Goal: Check status: Check status

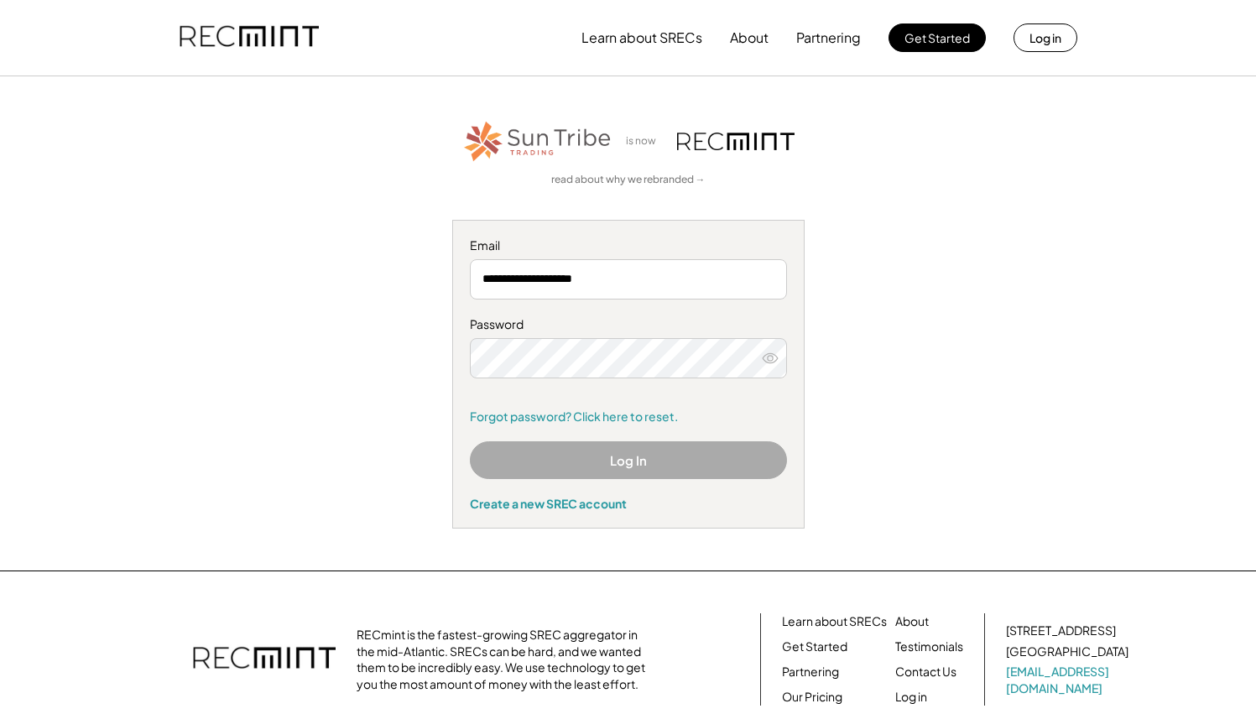
scroll to position [200, 0]
click at [566, 460] on button "Log In" at bounding box center [628, 460] width 317 height 38
click at [566, 459] on button "Log In" at bounding box center [628, 460] width 317 height 38
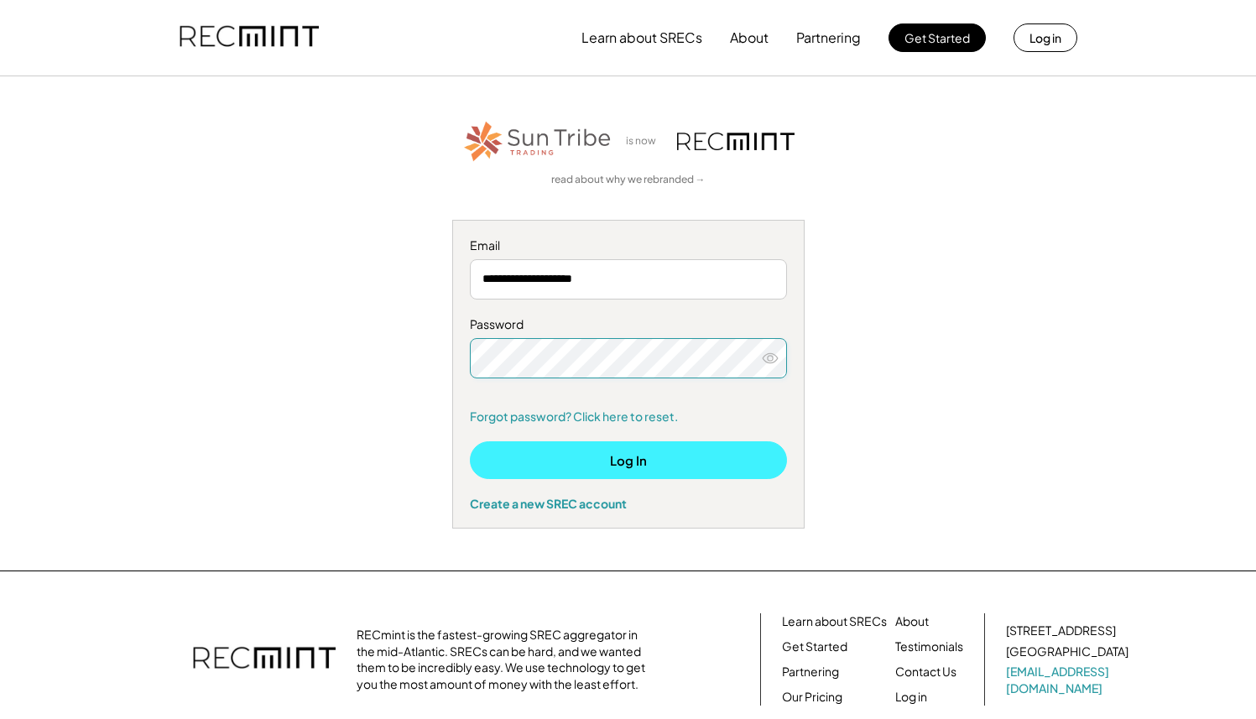
click at [498, 459] on button "Log In" at bounding box center [628, 460] width 317 height 38
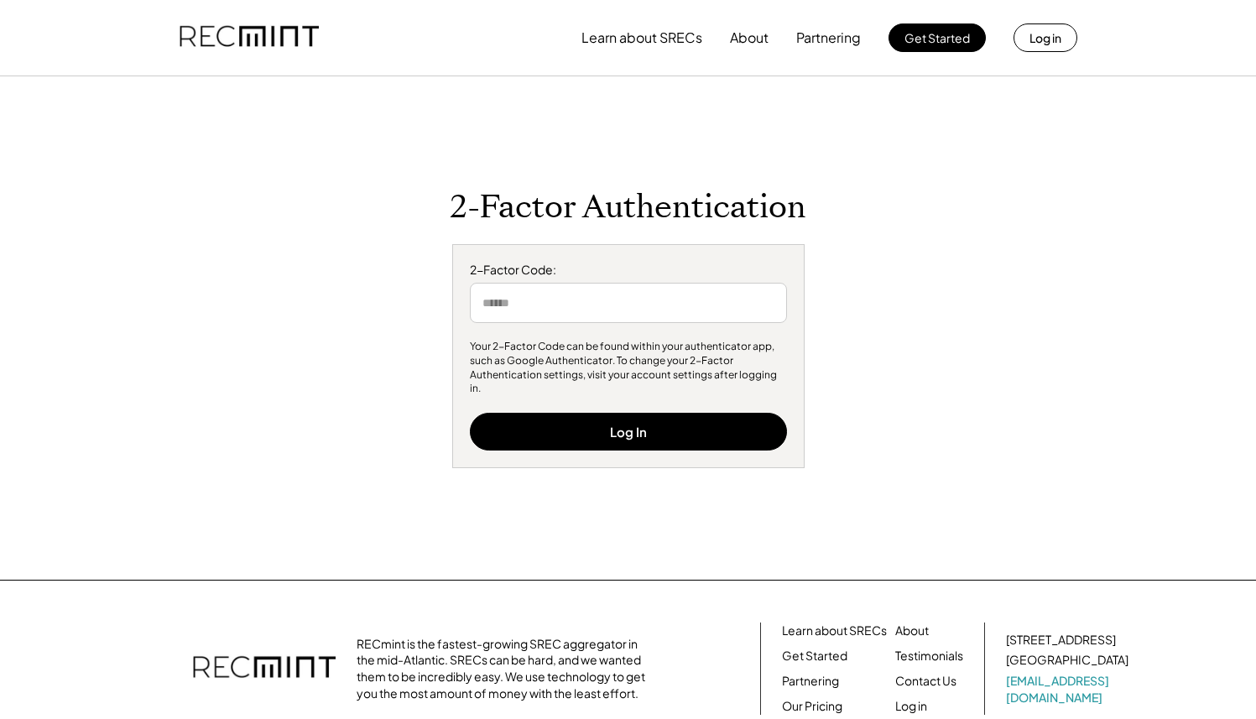
scroll to position [200, 0]
click at [537, 309] on input "input" at bounding box center [628, 303] width 317 height 40
type input "*"
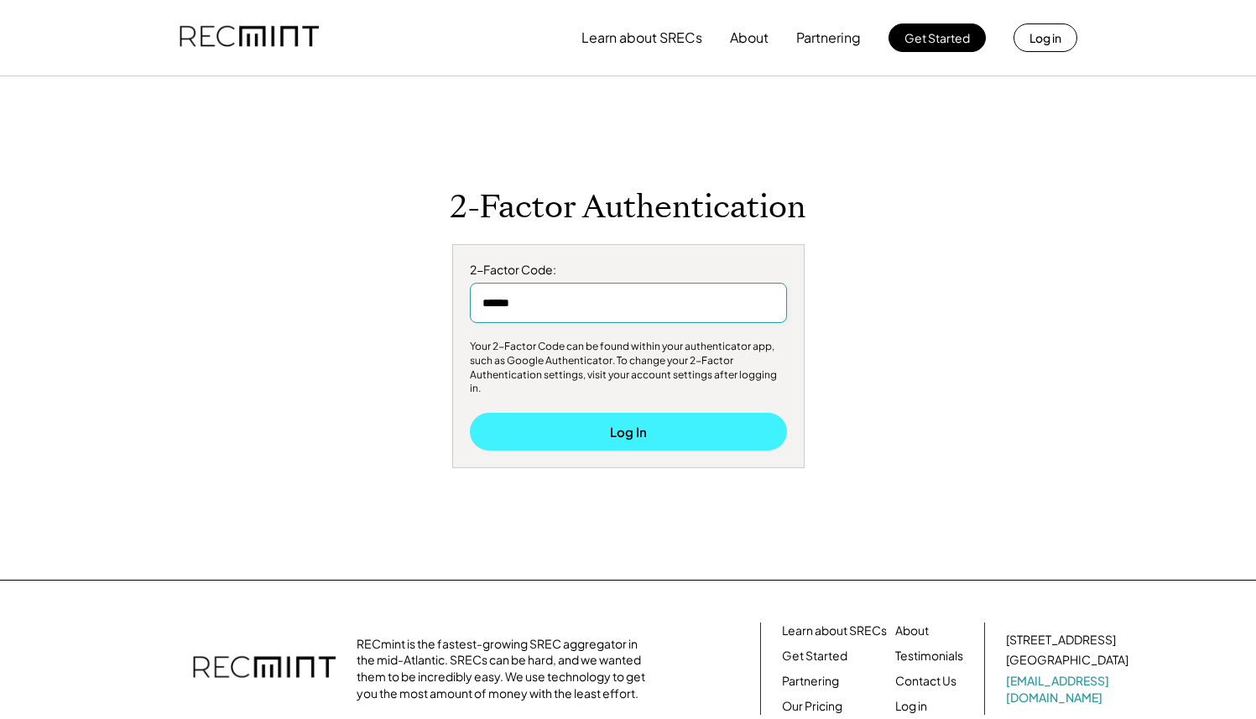
type input "******"
click at [625, 428] on button "Log In" at bounding box center [628, 432] width 317 height 38
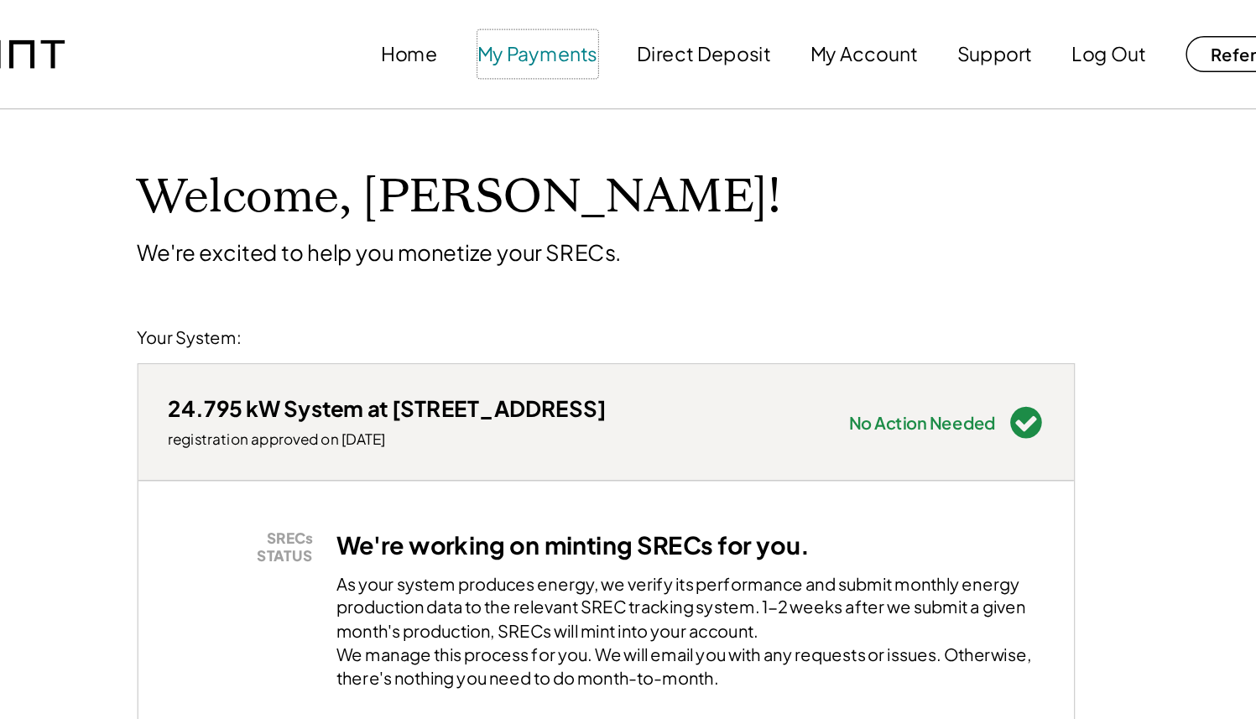
click at [563, 38] on button "My Payments" at bounding box center [581, 38] width 84 height 34
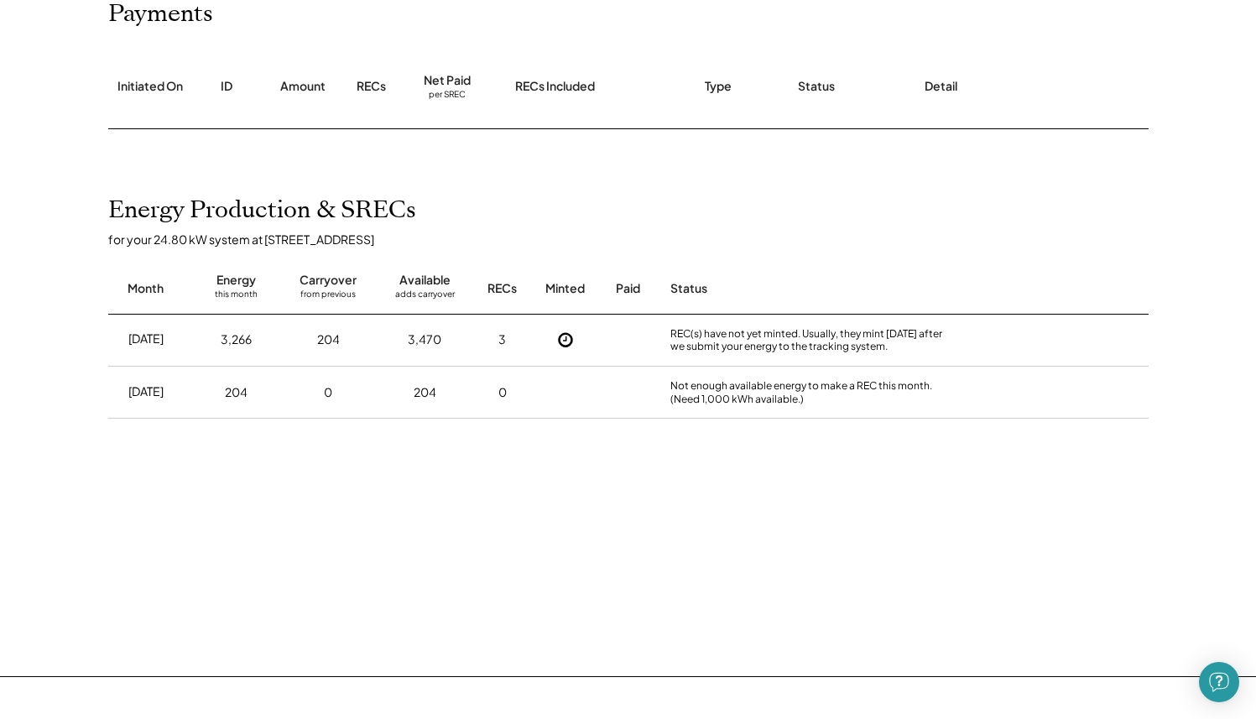
scroll to position [237, 0]
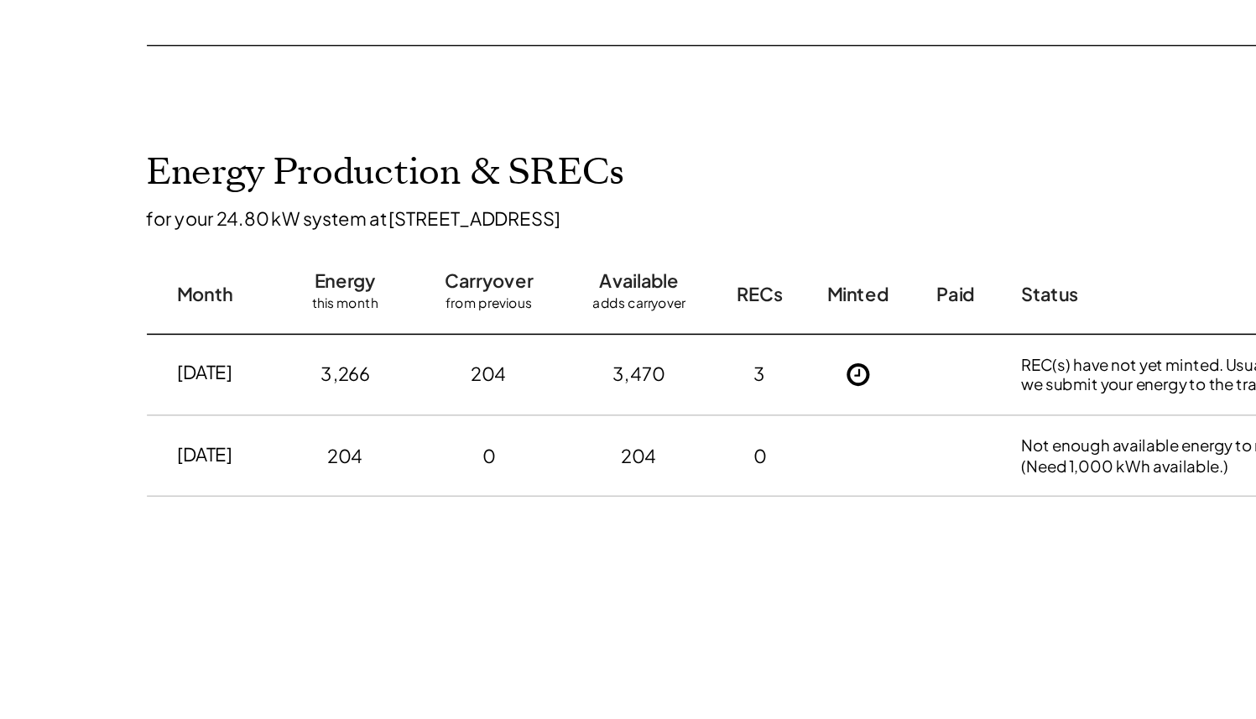
click at [235, 321] on div "3,266" at bounding box center [236, 326] width 31 height 17
click at [158, 319] on div "Aug 2025" at bounding box center [145, 325] width 35 height 17
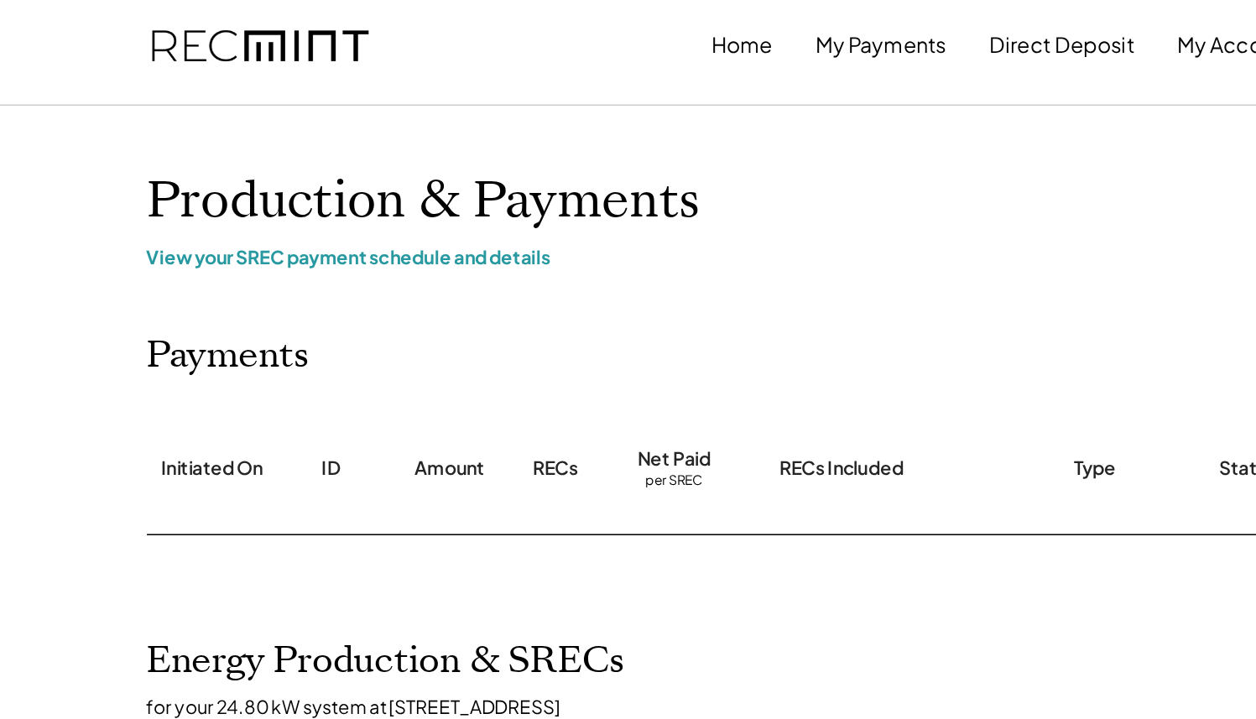
scroll to position [0, 0]
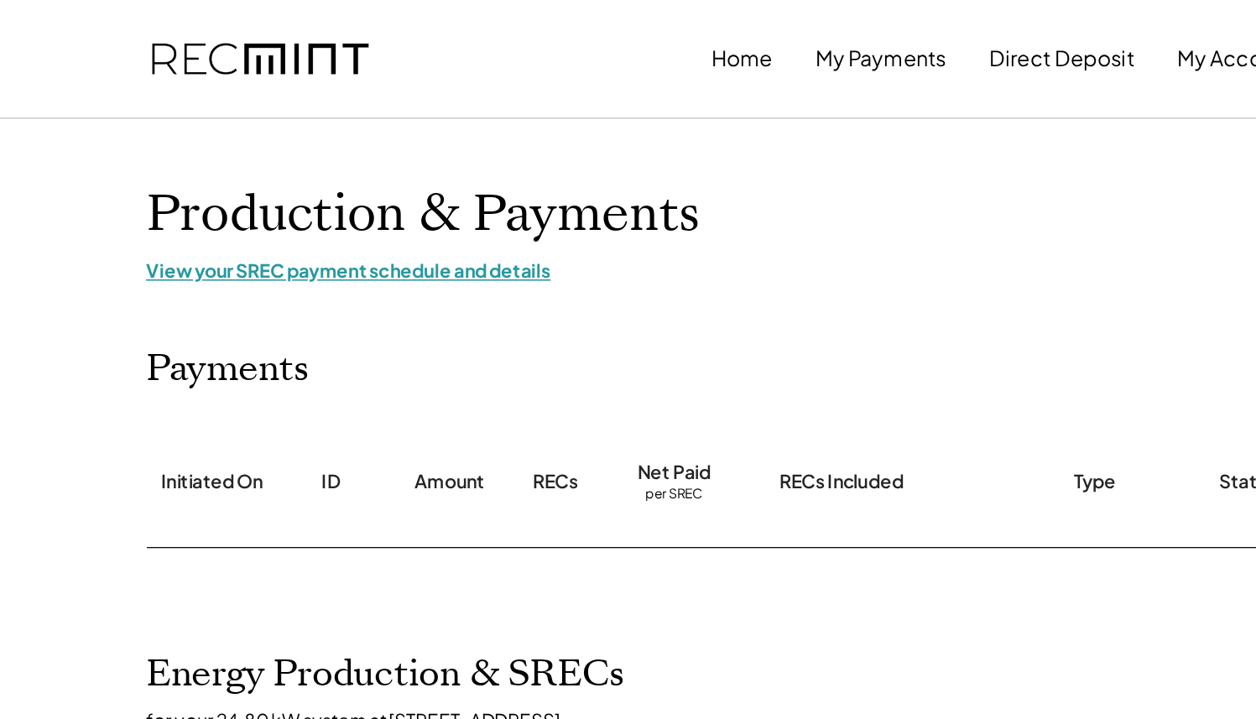
click at [295, 176] on div "View your SREC payment schedule and details" at bounding box center [628, 173] width 1041 height 15
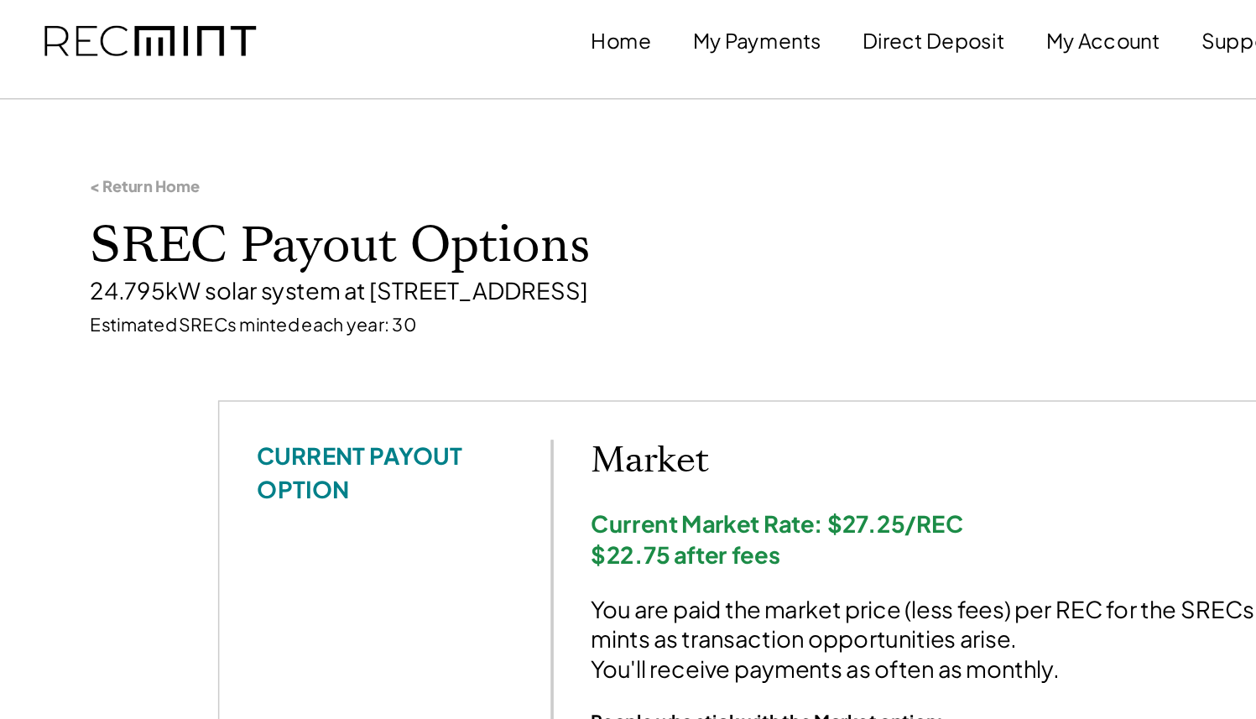
scroll to position [10, 0]
